Goal: Task Accomplishment & Management: Use online tool/utility

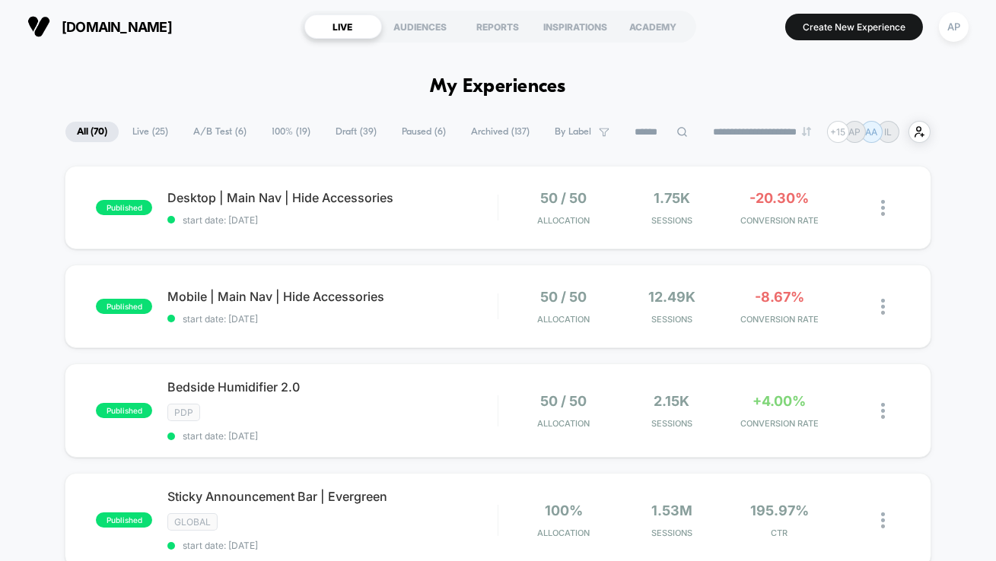
click at [225, 132] on span "A/B Test ( 6 )" at bounding box center [220, 132] width 76 height 21
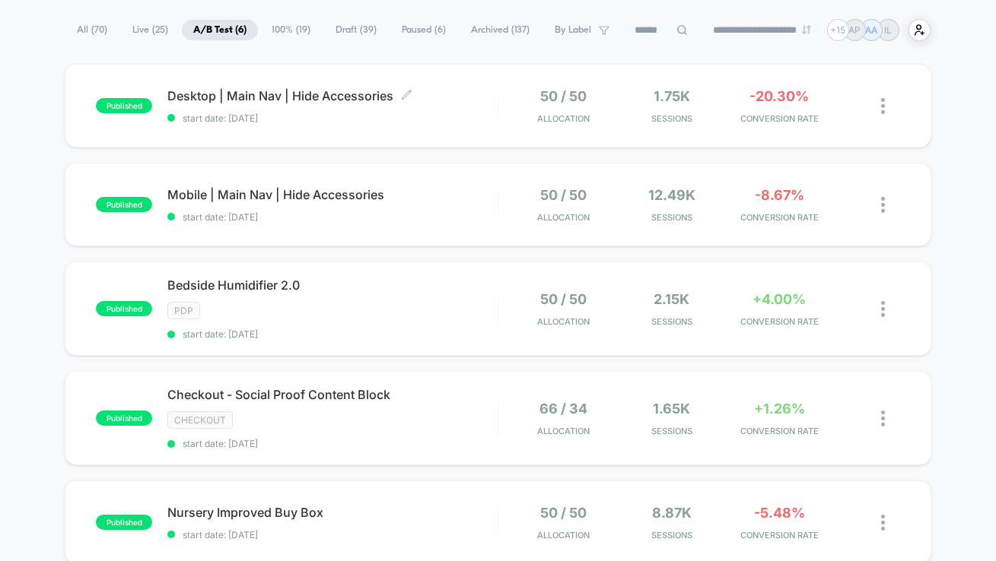
scroll to position [113, 0]
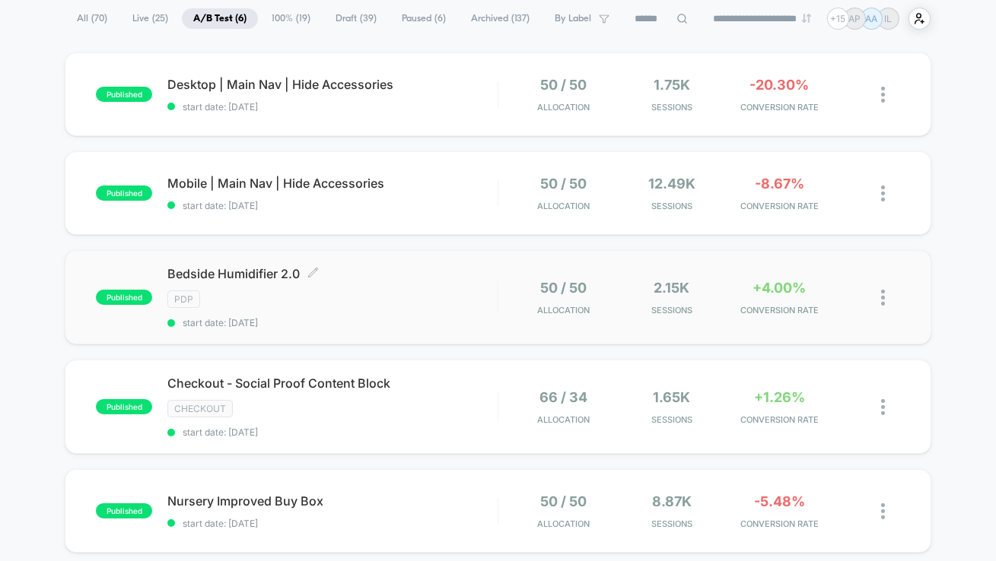
click at [474, 307] on div "Bedside Humidifier 2.0 Click to edit experience details Click to edit experienc…" at bounding box center [332, 297] width 330 height 62
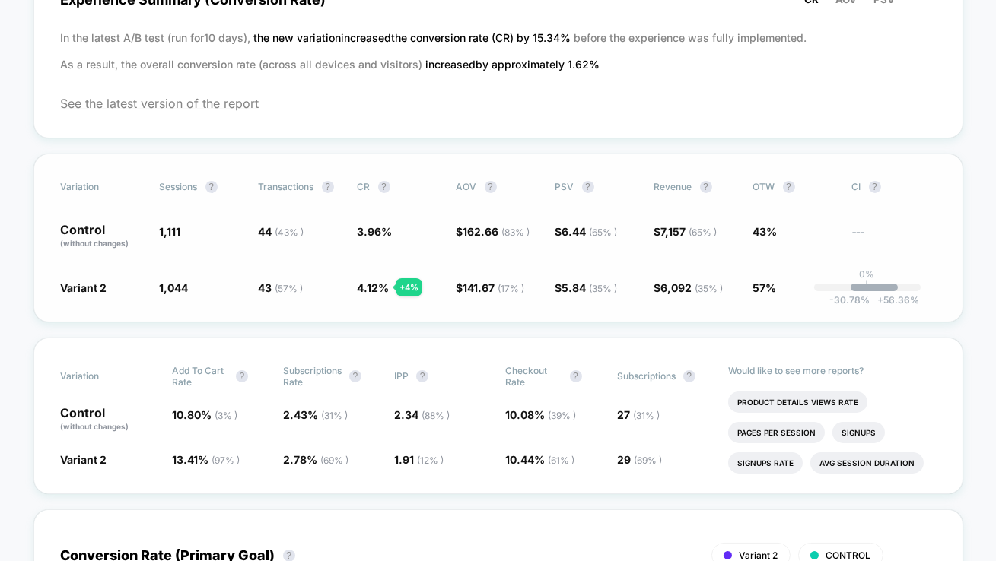
scroll to position [377, 0]
